Goal: Information Seeking & Learning: Learn about a topic

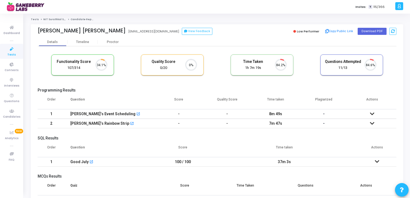
scroll to position [11, 14]
click at [57, 19] on link "NIT Surathkal SDE Intern Campus Test" at bounding box center [69, 19] width 52 height 3
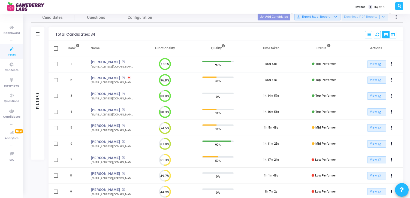
click at [128, 77] on icon at bounding box center [129, 78] width 2 height 2
click at [123, 77] on div at bounding box center [205, 99] width 410 height 198
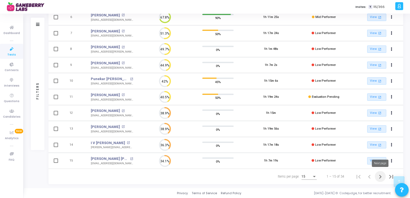
click at [381, 177] on icon "Next page" at bounding box center [380, 177] width 8 height 8
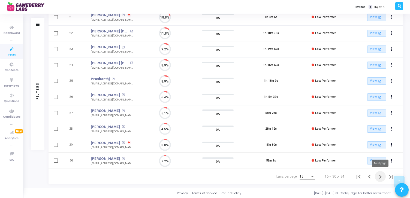
click at [381, 176] on icon "Next page" at bounding box center [380, 177] width 8 height 8
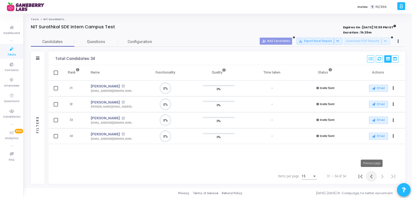
click at [371, 177] on icon "Previous page" at bounding box center [371, 177] width 2 height 4
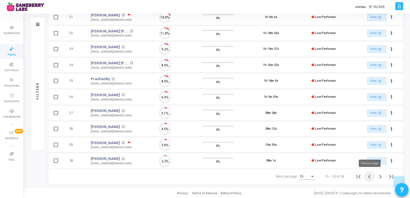
click at [371, 179] on icon "Previous page" at bounding box center [369, 177] width 8 height 8
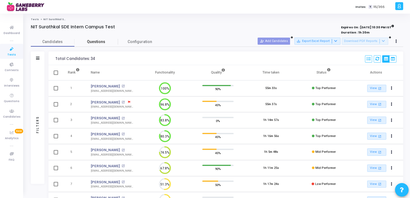
click at [98, 41] on span "Questions" at bounding box center [96, 42] width 44 height 6
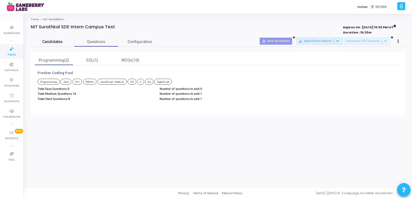
click at [52, 43] on span "Candidates" at bounding box center [53, 42] width 44 height 6
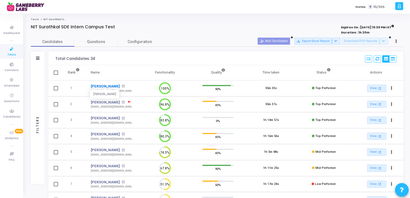
click at [113, 85] on link "[PERSON_NAME]" at bounding box center [105, 86] width 29 height 5
click at [107, 102] on link "[PERSON_NAME]" at bounding box center [105, 102] width 29 height 5
click at [103, 117] on link "[PERSON_NAME]" at bounding box center [105, 118] width 29 height 5
click at [105, 134] on link "[PERSON_NAME]" at bounding box center [105, 134] width 29 height 5
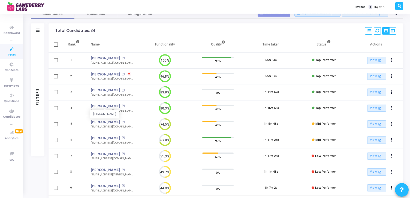
scroll to position [31, 0]
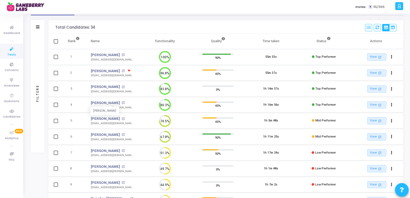
click at [148, 120] on td "74.5%" at bounding box center [164, 121] width 53 height 16
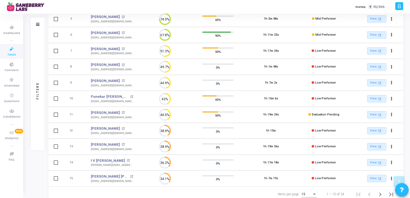
scroll to position [151, 0]
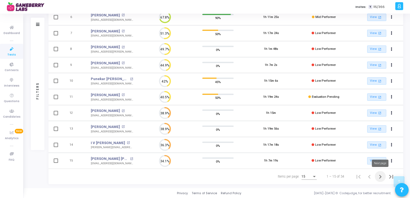
click at [381, 177] on icon "Next page" at bounding box center [380, 177] width 2 height 4
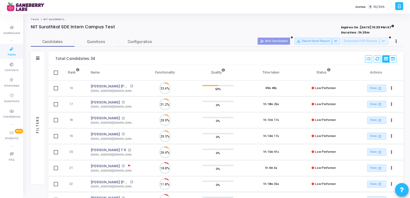
scroll to position [11, 14]
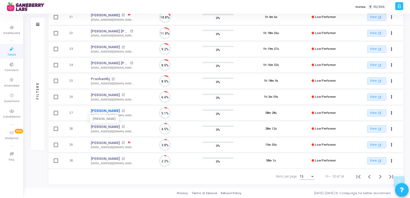
click at [101, 113] on link "Pratyush Raj" at bounding box center [105, 110] width 29 height 5
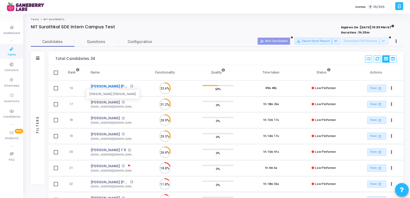
click at [112, 86] on link "Yeruva Vana Chinnapa Reddy" at bounding box center [110, 86] width 38 height 5
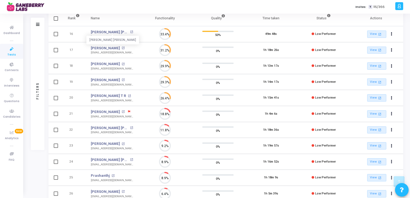
scroll to position [151, 0]
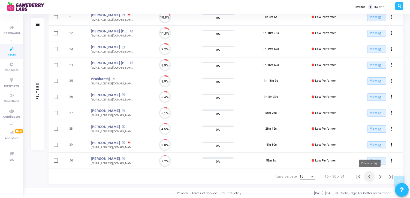
click at [368, 178] on icon "Previous page" at bounding box center [369, 177] width 8 height 8
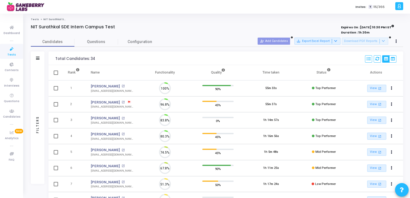
scroll to position [11, 14]
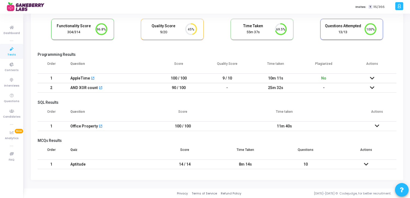
scroll to position [36, 0]
click at [375, 86] on td at bounding box center [372, 88] width 48 height 10
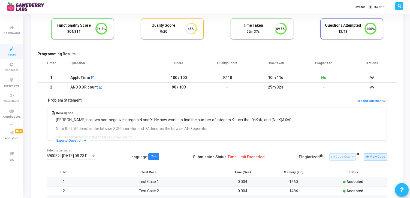
click at [371, 86] on icon at bounding box center [372, 87] width 4 height 4
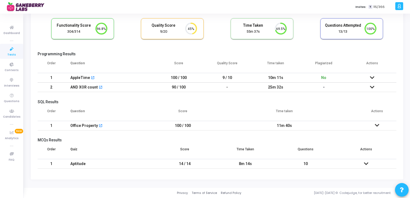
click at [370, 87] on icon at bounding box center [372, 87] width 4 height 4
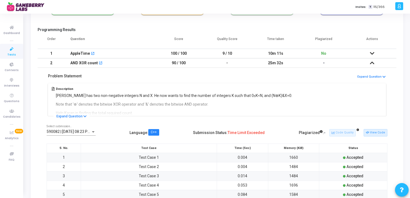
scroll to position [0, 0]
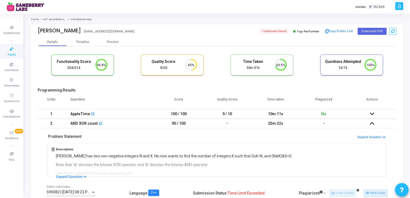
click at [373, 122] on icon at bounding box center [372, 124] width 4 height 4
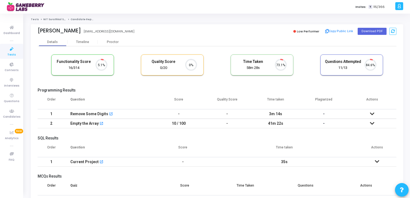
scroll to position [2, 2]
click at [372, 113] on icon at bounding box center [372, 114] width 4 height 4
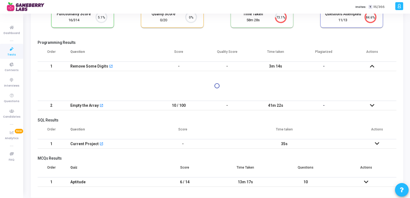
scroll to position [50, 0]
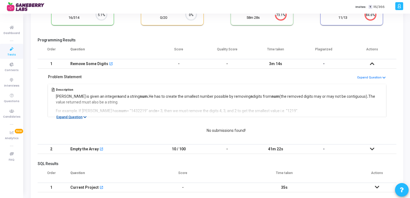
click at [84, 117] on icon at bounding box center [84, 118] width 3 height 4
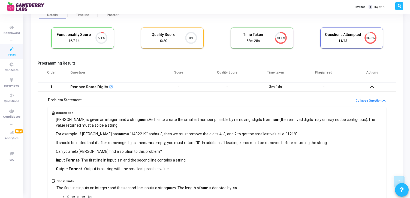
scroll to position [0, 0]
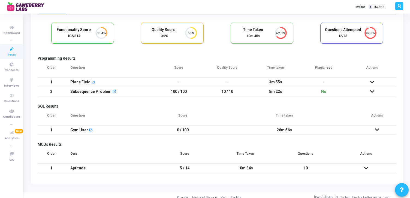
scroll to position [36, 0]
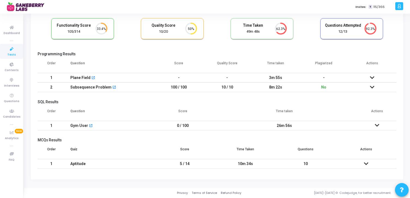
click at [376, 125] on icon at bounding box center [377, 125] width 4 height 4
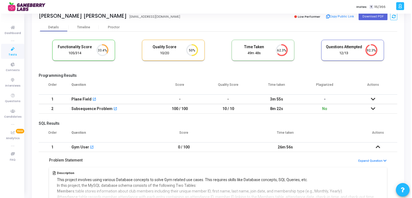
scroll to position [0, 0]
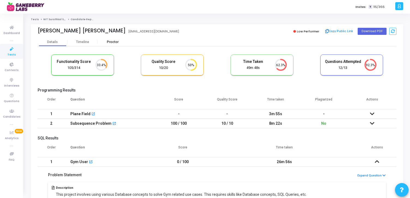
click at [113, 41] on div "Proctor" at bounding box center [113, 42] width 30 height 4
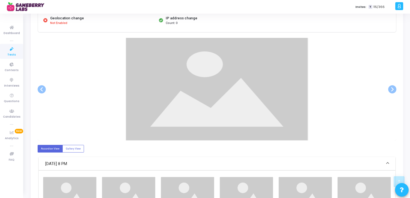
scroll to position [89, 0]
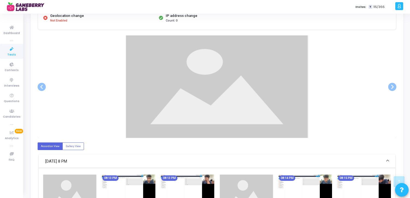
click at [203, 191] on img at bounding box center [187, 188] width 53 height 26
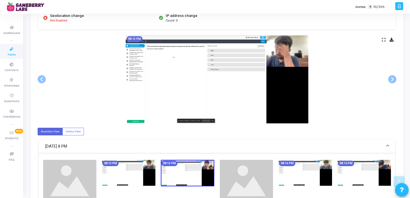
click at [263, 184] on img at bounding box center [246, 181] width 53 height 42
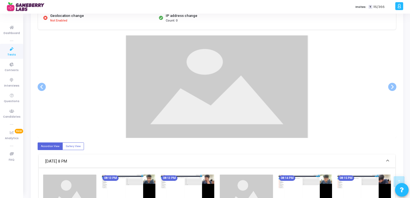
click at [305, 193] on img at bounding box center [305, 188] width 53 height 26
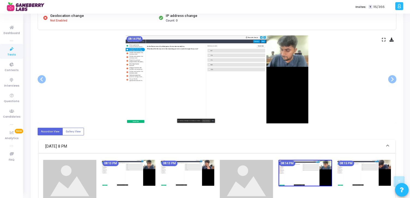
click at [77, 186] on img at bounding box center [69, 181] width 53 height 42
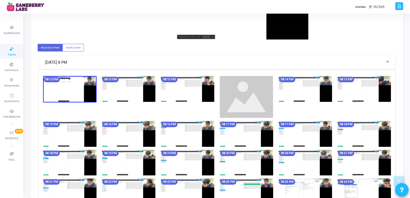
scroll to position [176, 0]
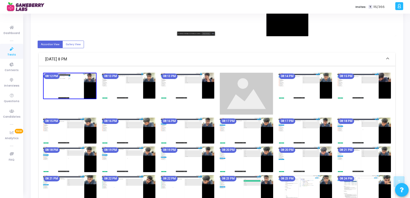
click at [198, 153] on img at bounding box center [187, 160] width 53 height 26
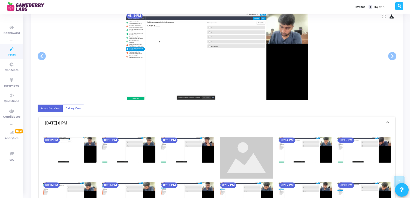
scroll to position [113, 0]
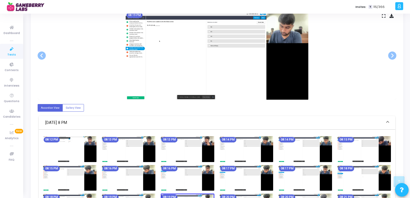
click at [304, 185] on img at bounding box center [305, 178] width 53 height 26
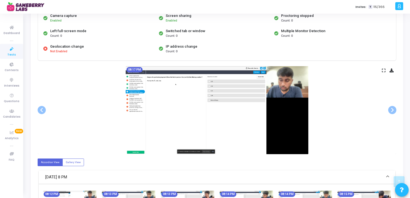
scroll to position [0, 0]
